Goal: Task Accomplishment & Management: Use online tool/utility

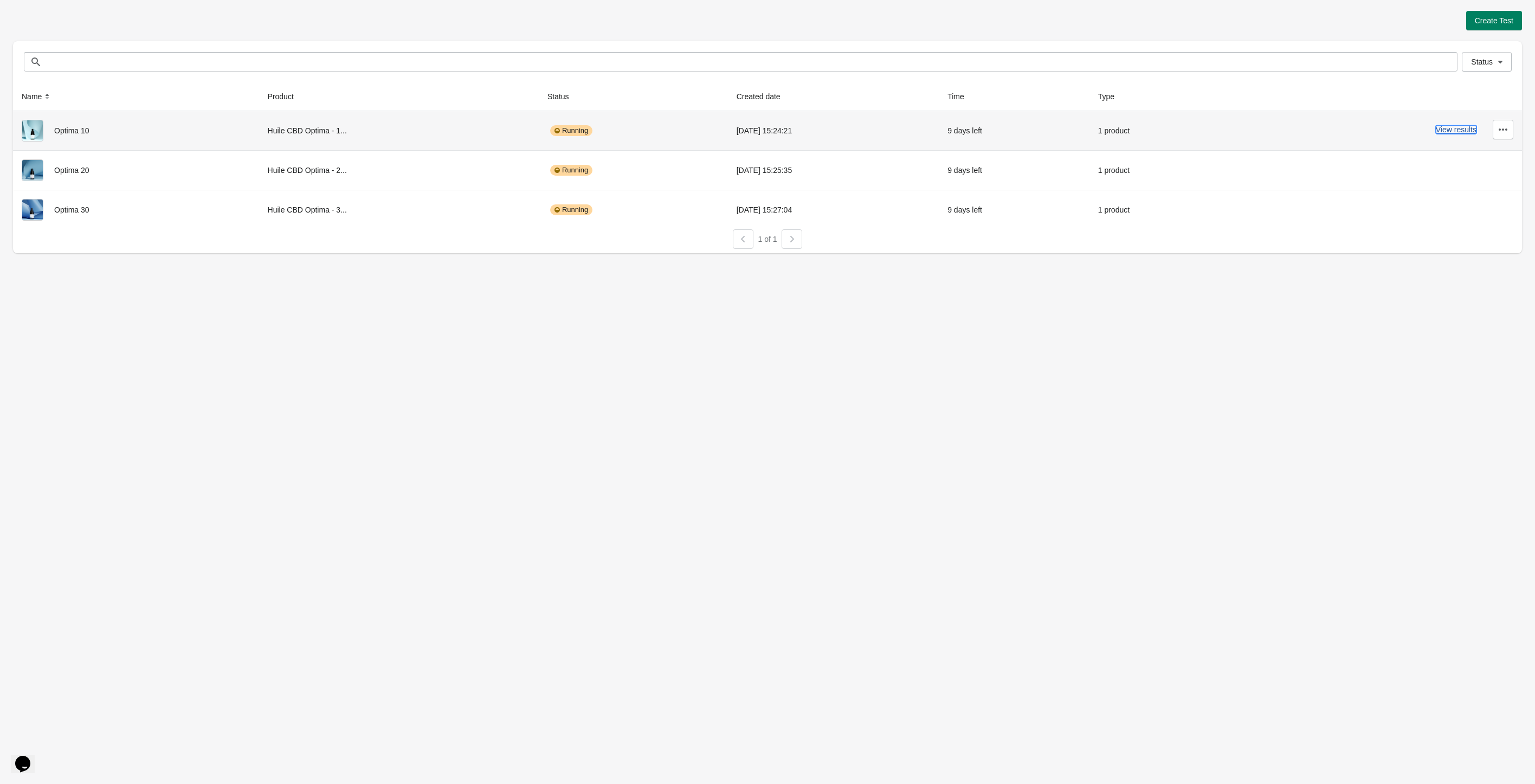
click at [1453, 128] on button "View results" at bounding box center [1456, 129] width 40 height 9
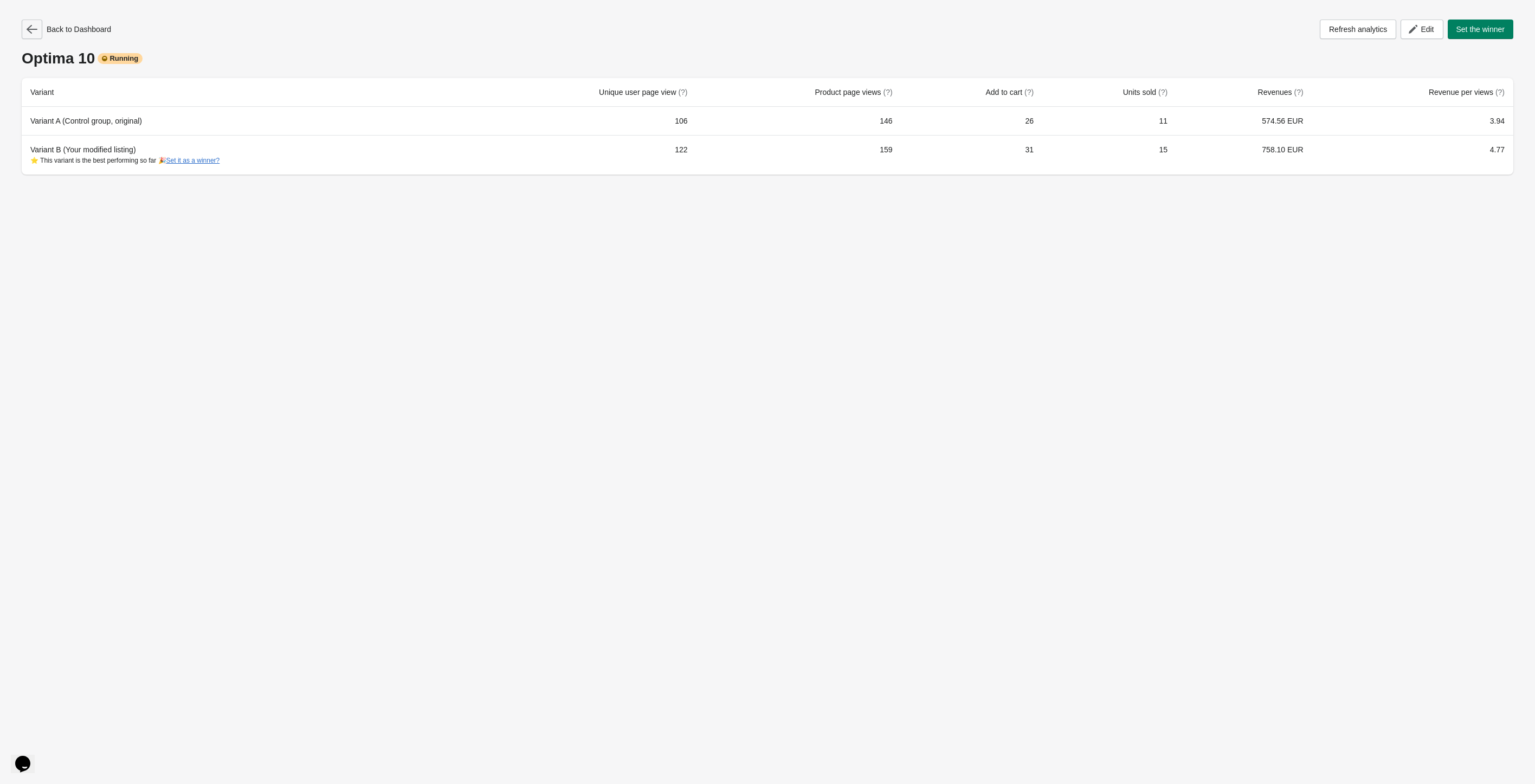
click at [26, 25] on button "button" at bounding box center [32, 29] width 21 height 19
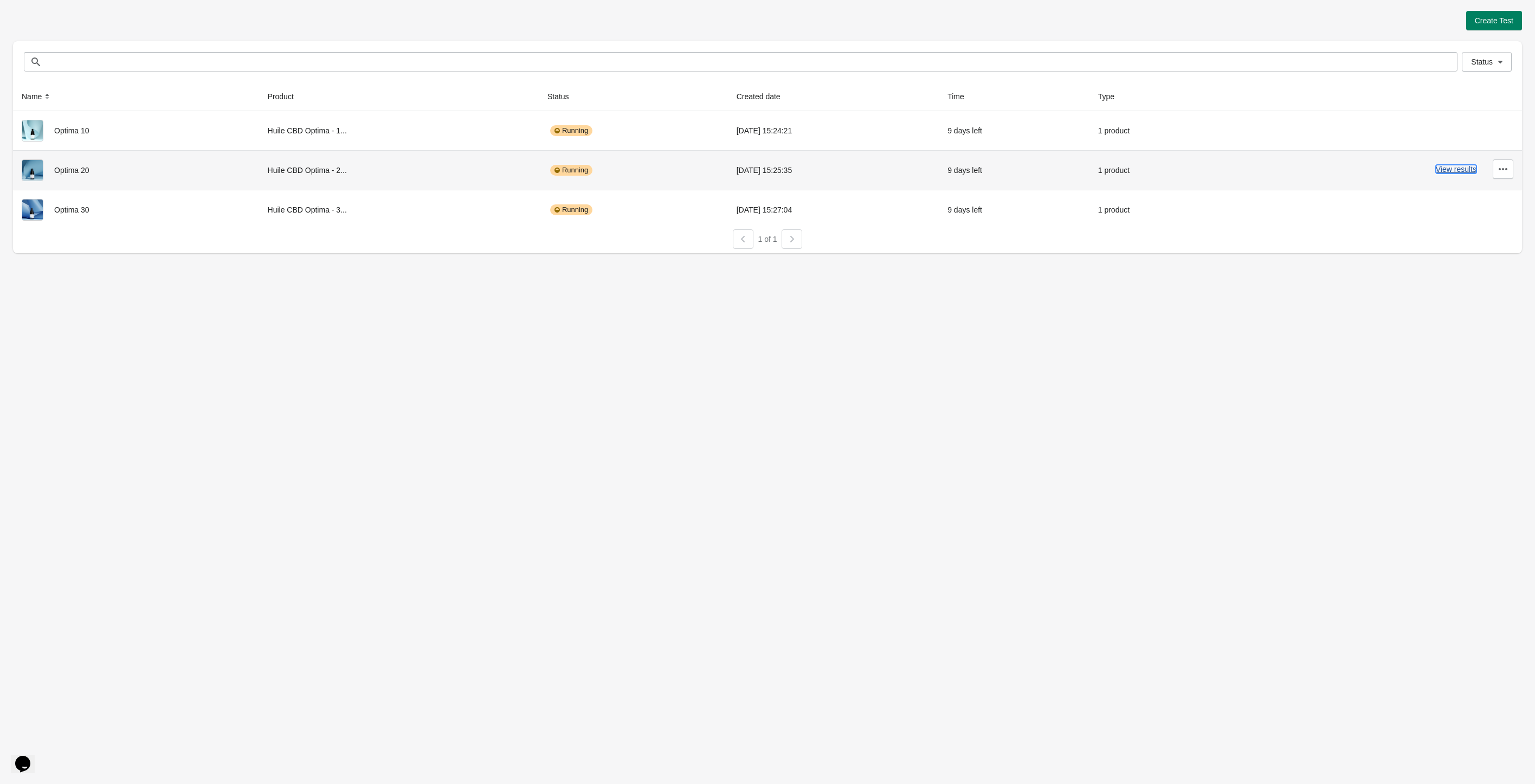
click at [1448, 166] on button "View results" at bounding box center [1456, 169] width 40 height 9
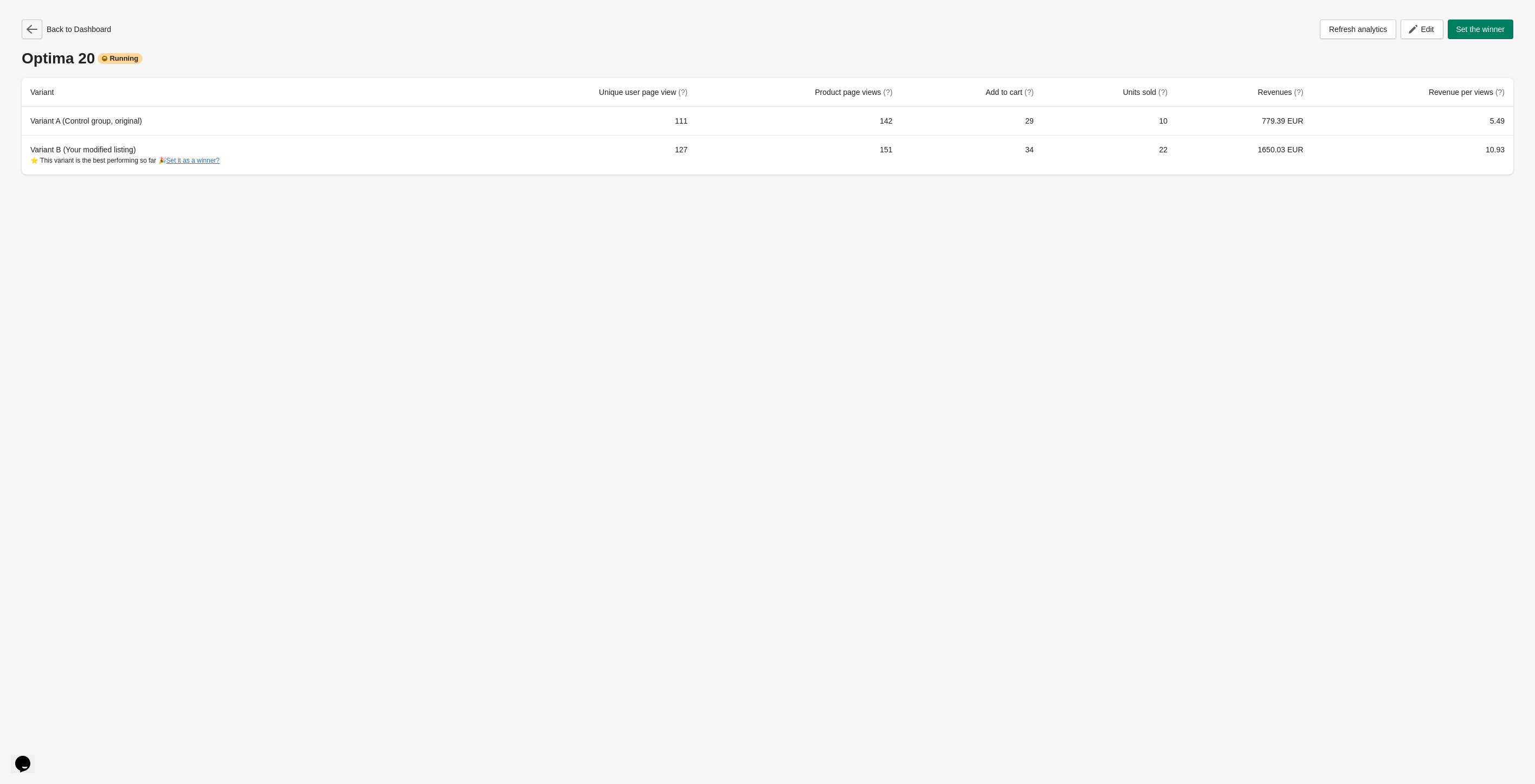
click at [22, 24] on div "Back to Dashboard Refresh analytics Edit Set the winner Optima 20 Running Varia…" at bounding box center [767, 94] width 1509 height 187
click at [36, 33] on icon "button" at bounding box center [31, 29] width 10 height 10
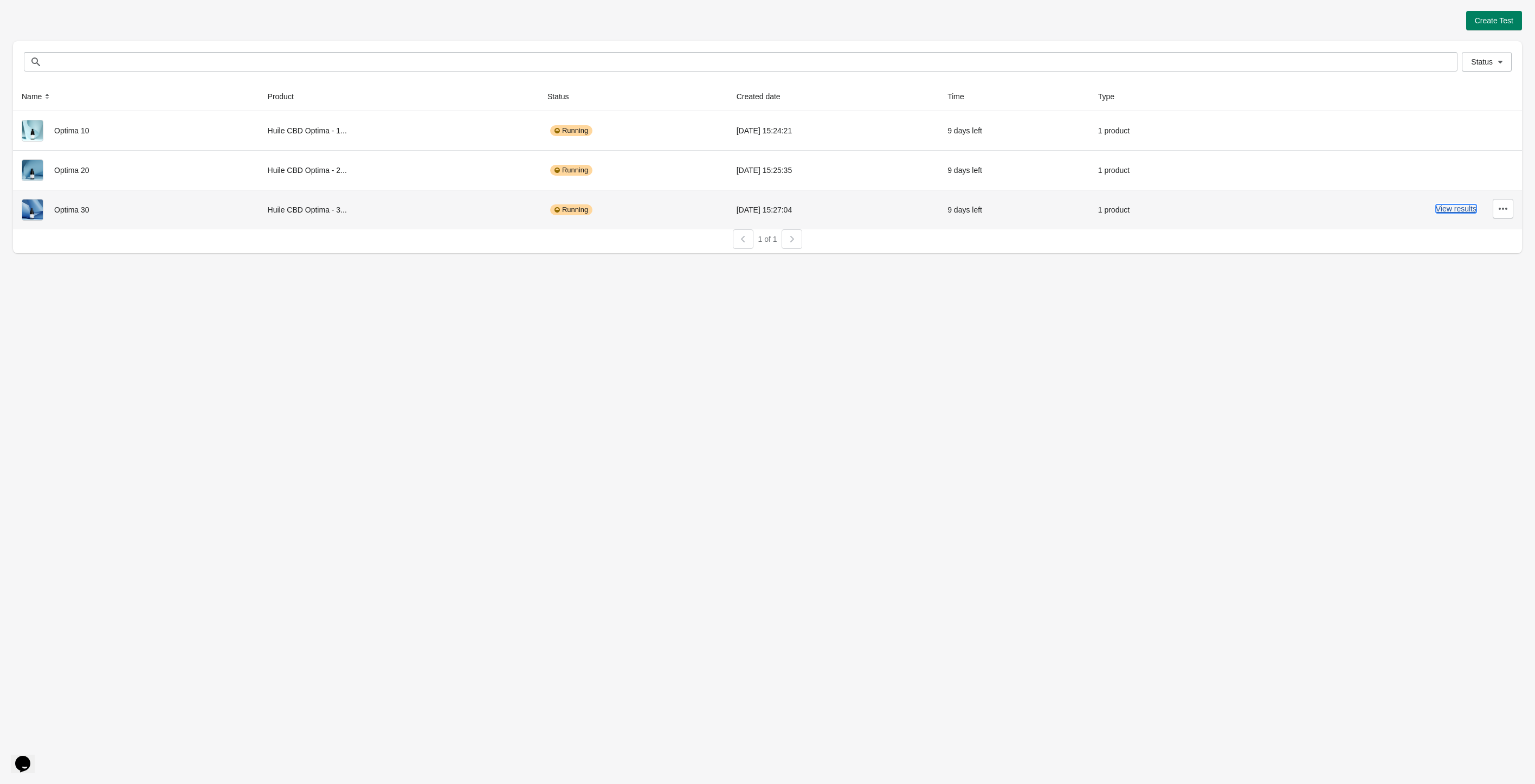
click at [1465, 210] on button "View results" at bounding box center [1456, 208] width 40 height 9
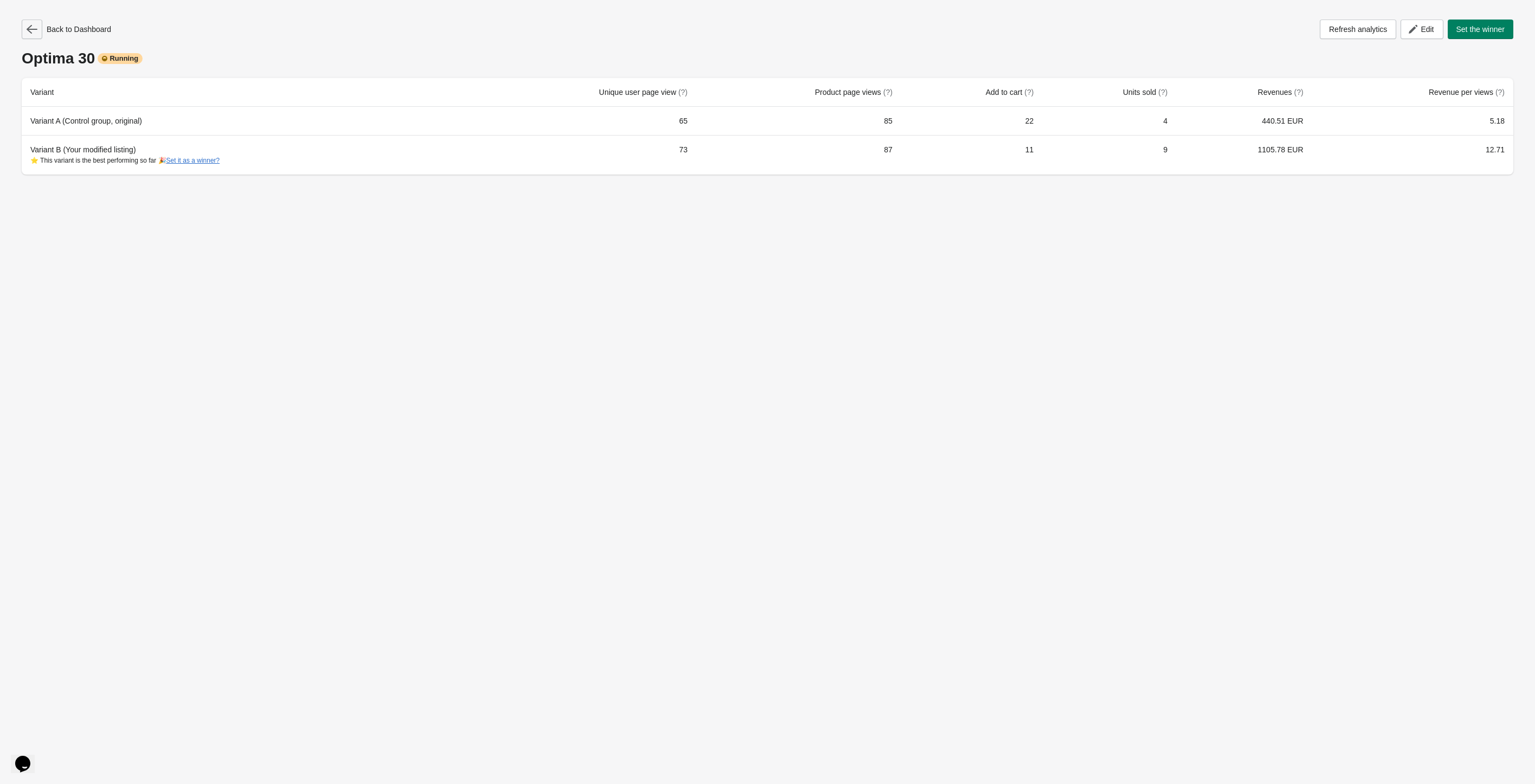
click at [37, 25] on icon "button" at bounding box center [31, 29] width 10 height 10
